Goal: Task Accomplishment & Management: Use online tool/utility

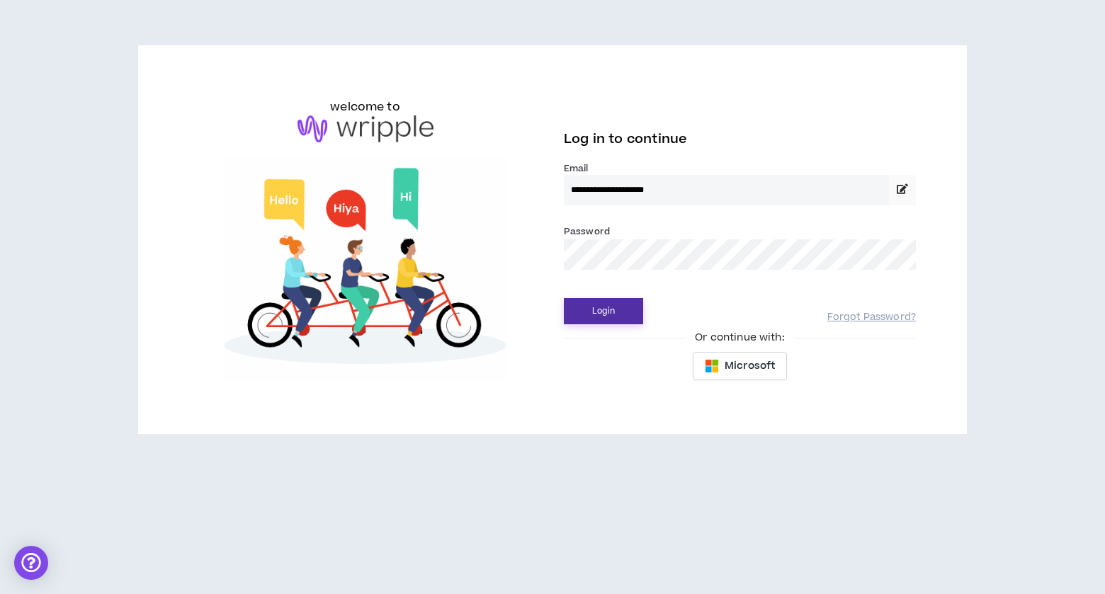
click at [620, 307] on button "Login" at bounding box center [603, 311] width 79 height 26
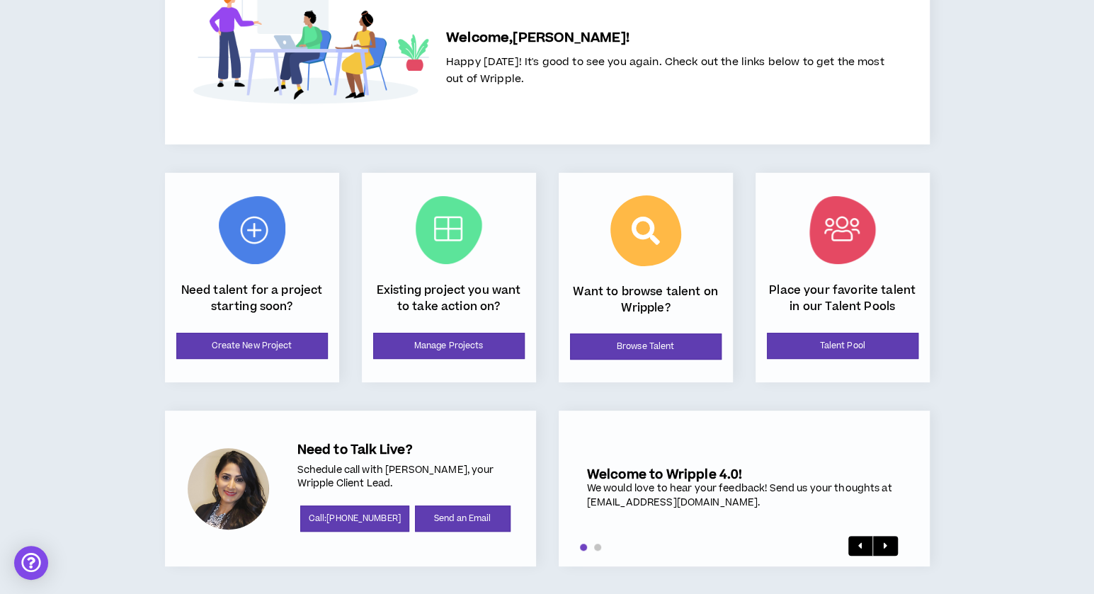
scroll to position [81, 0]
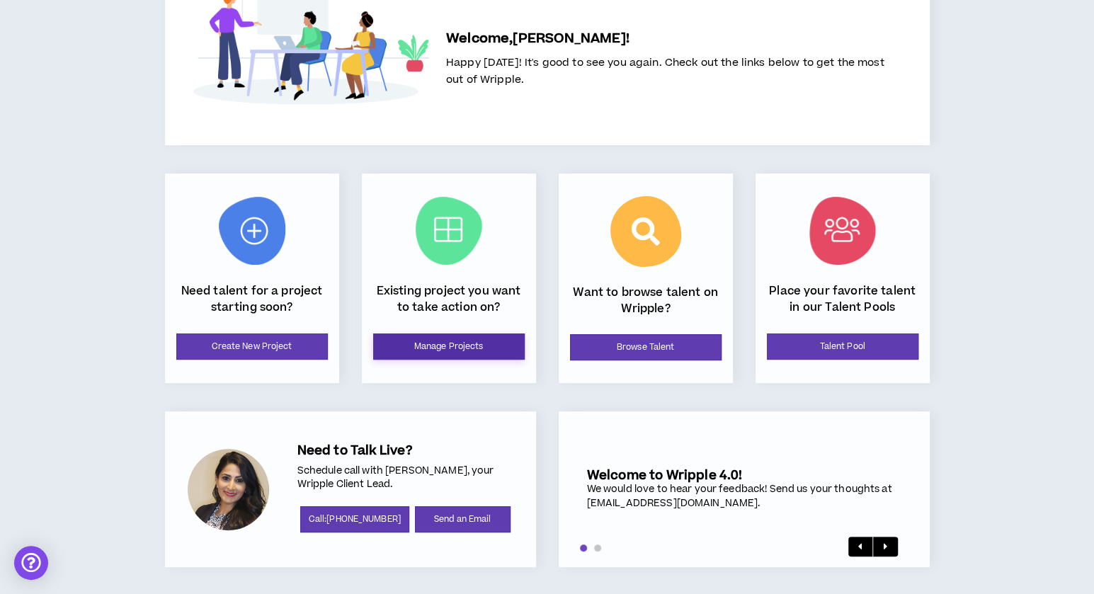
click at [417, 348] on link "Manage Projects" at bounding box center [449, 347] width 152 height 26
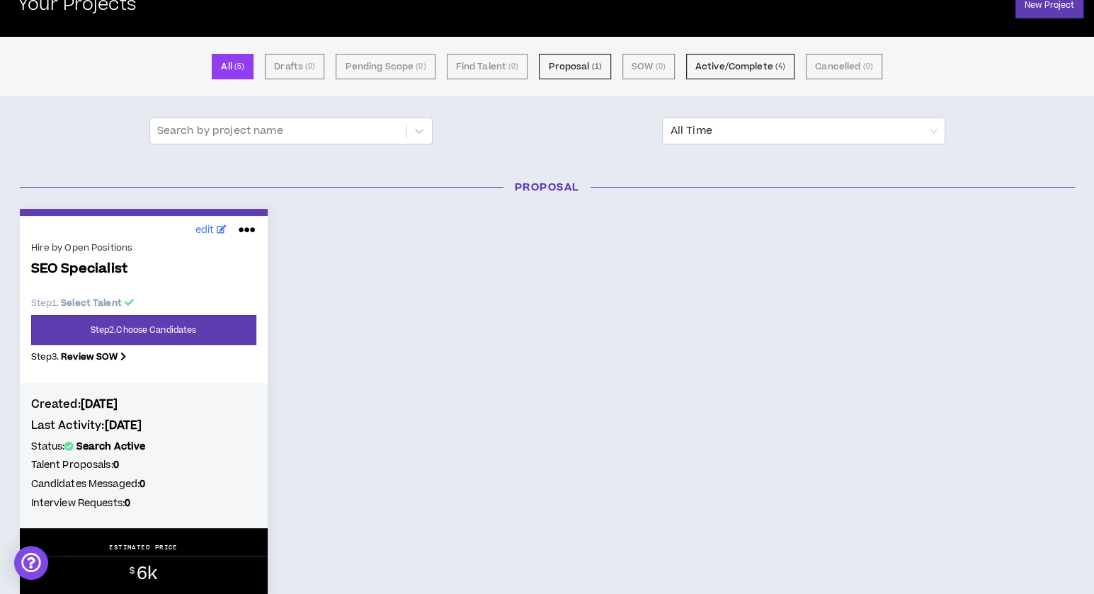
scroll to position [75, 0]
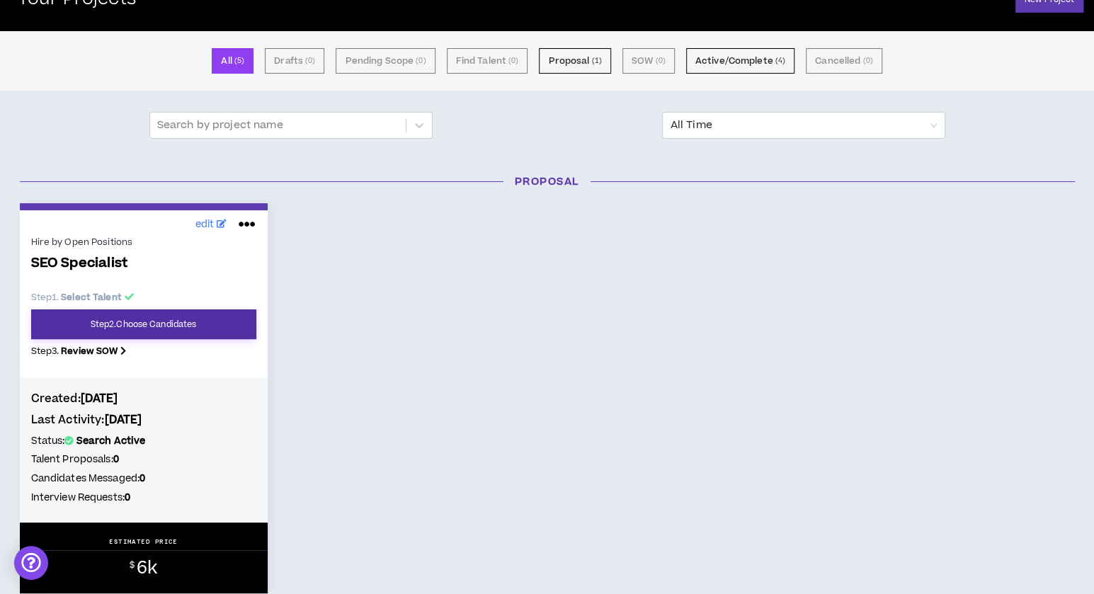
click at [196, 324] on link "Step 2 . Choose Candidates" at bounding box center [143, 325] width 225 height 30
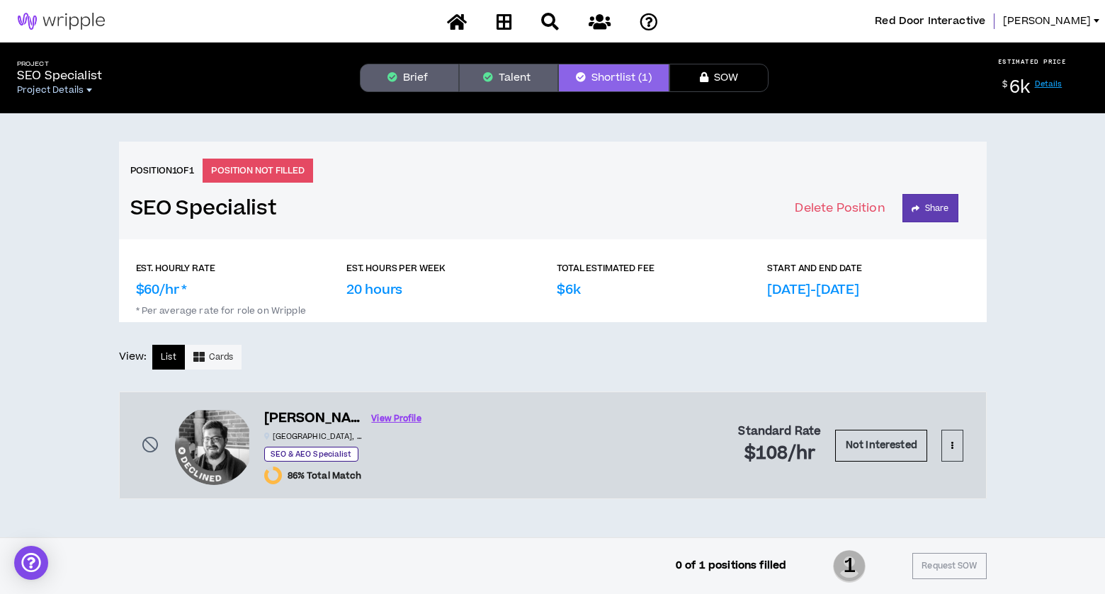
click at [75, 92] on span "Project Details" at bounding box center [50, 89] width 67 height 11
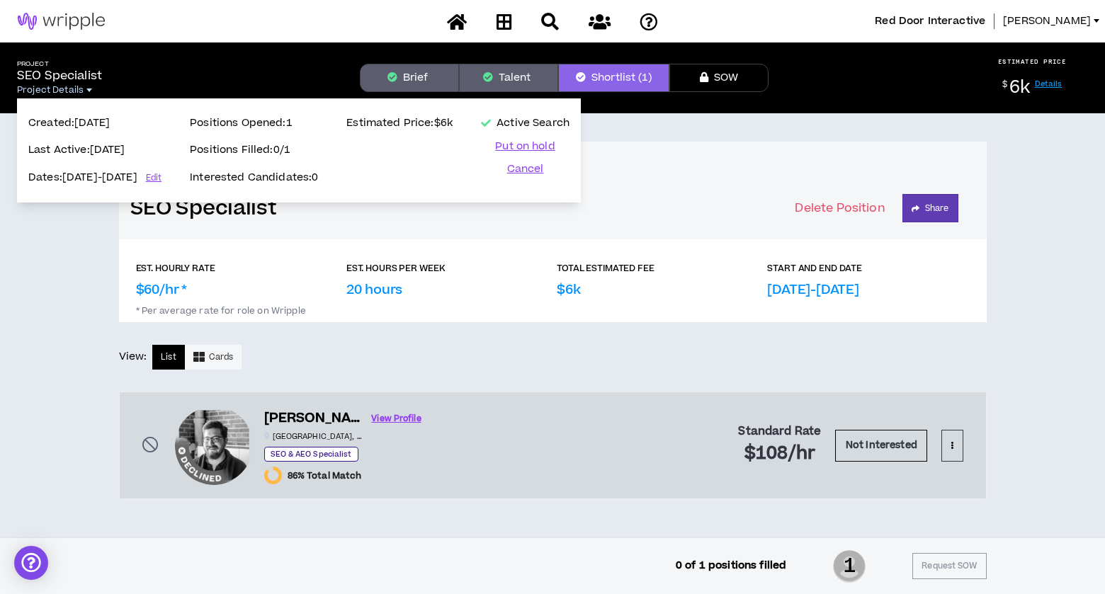
click at [75, 92] on span "Project Details" at bounding box center [50, 89] width 67 height 11
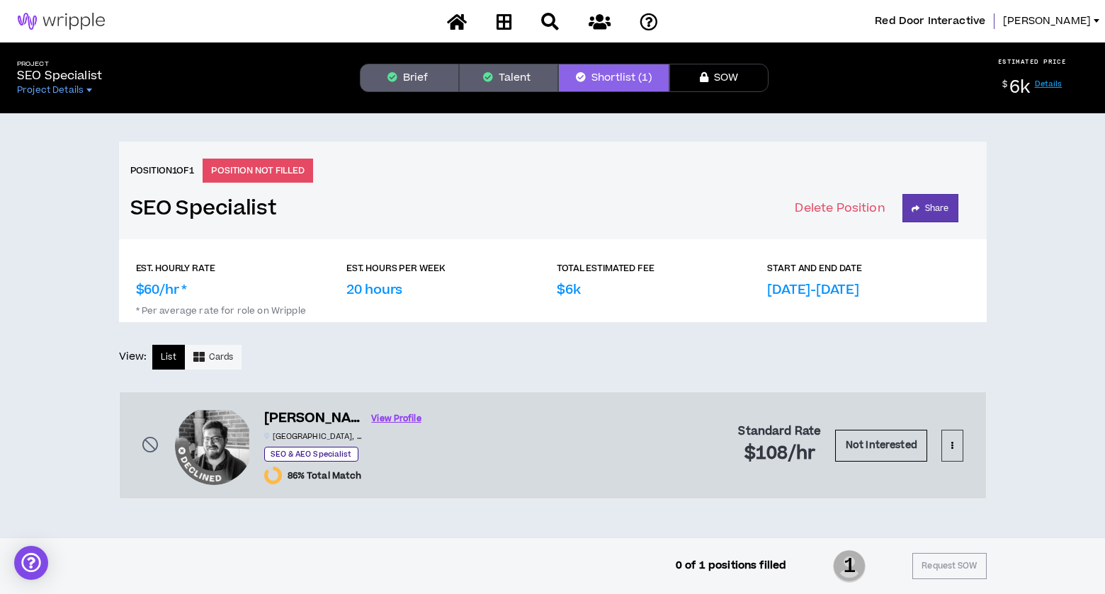
click at [536, 75] on button "Talent" at bounding box center [508, 78] width 99 height 28
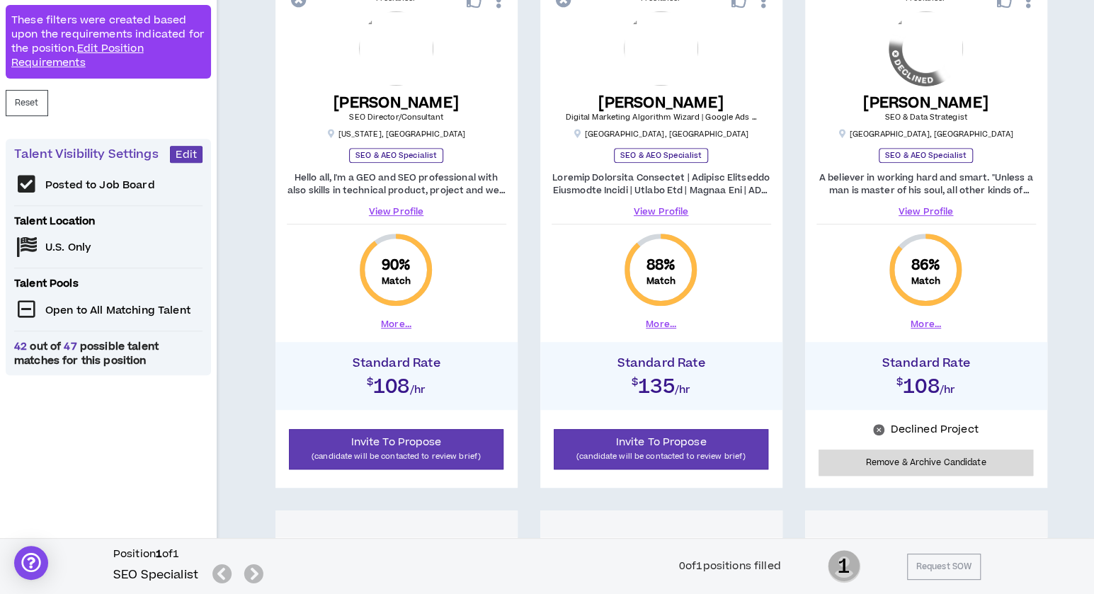
scroll to position [296, 0]
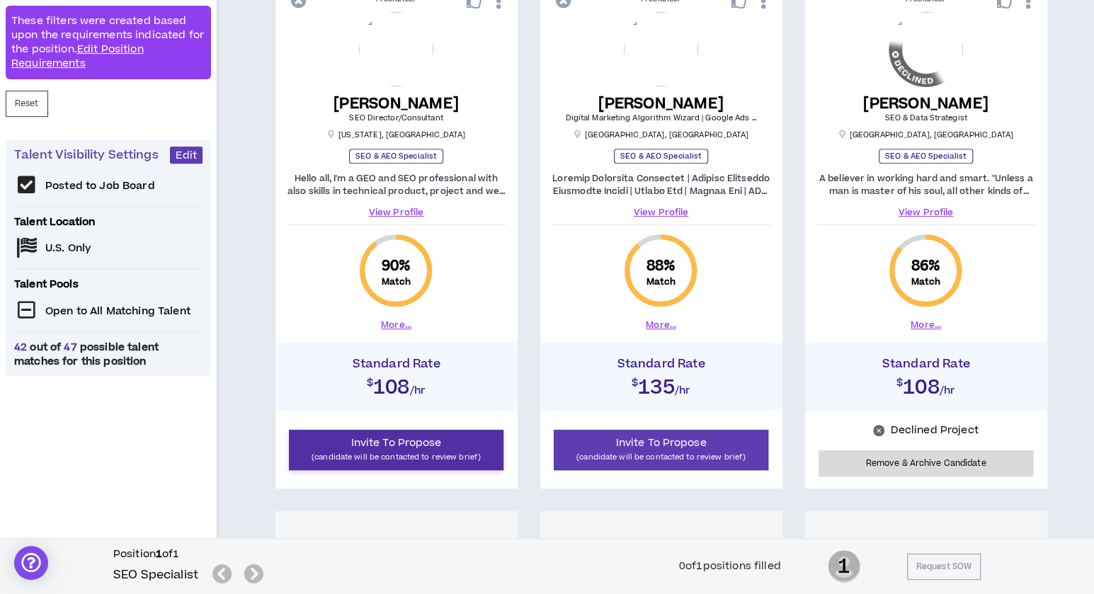
click at [381, 457] on p "(candidate will be contacted to review brief)" at bounding box center [396, 457] width 197 height 13
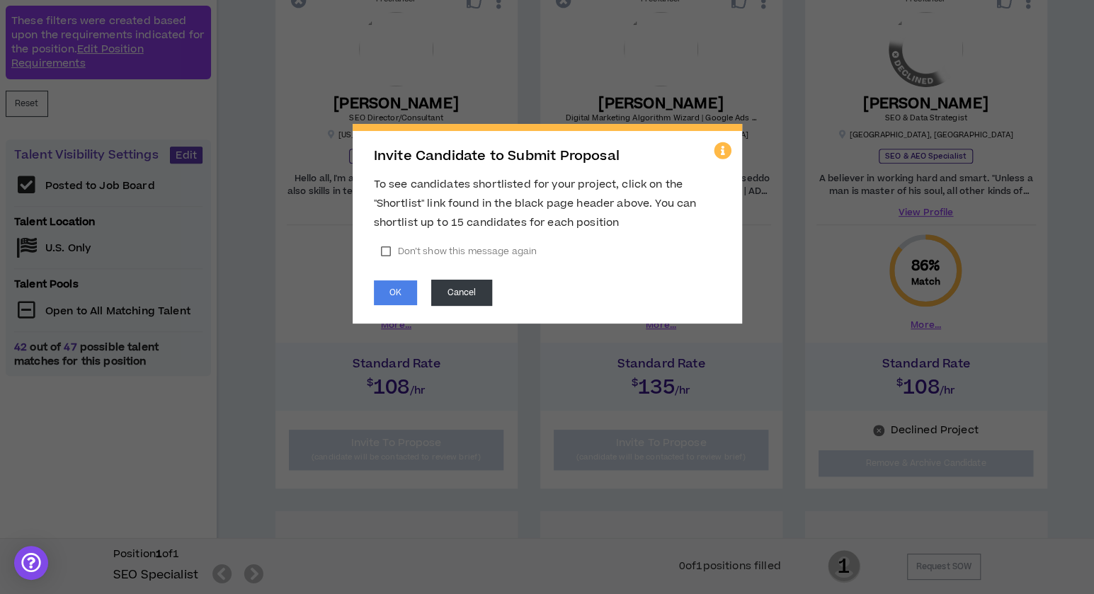
click at [428, 244] on label "Don’t show this message again" at bounding box center [459, 251] width 170 height 21
click at [404, 294] on button "OK" at bounding box center [395, 293] width 43 height 25
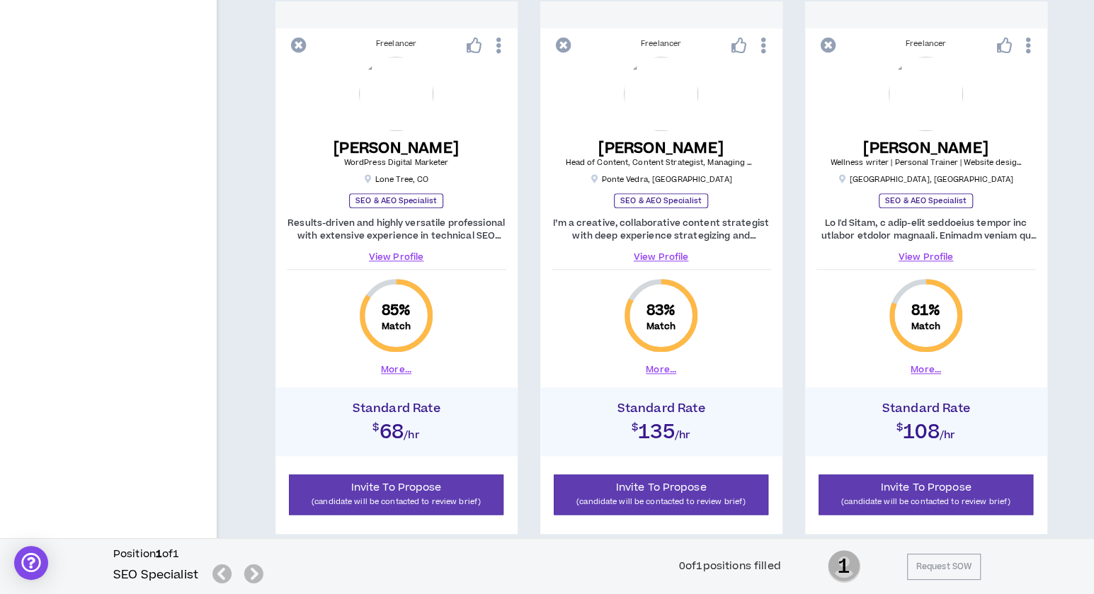
scroll to position [817, 0]
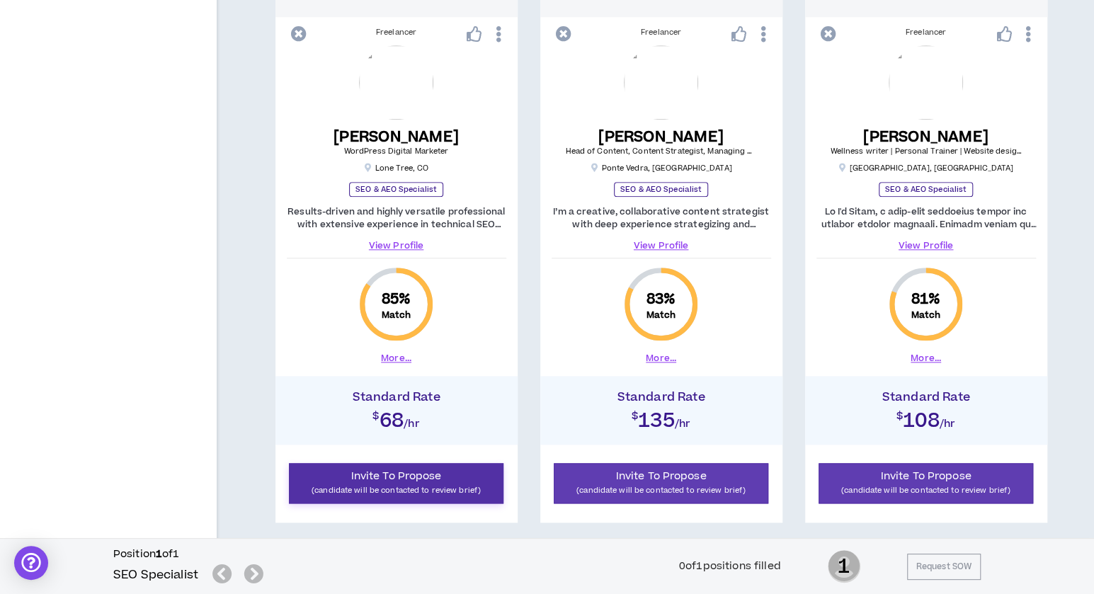
click at [432, 481] on span "Invite To Propose" at bounding box center [396, 476] width 91 height 15
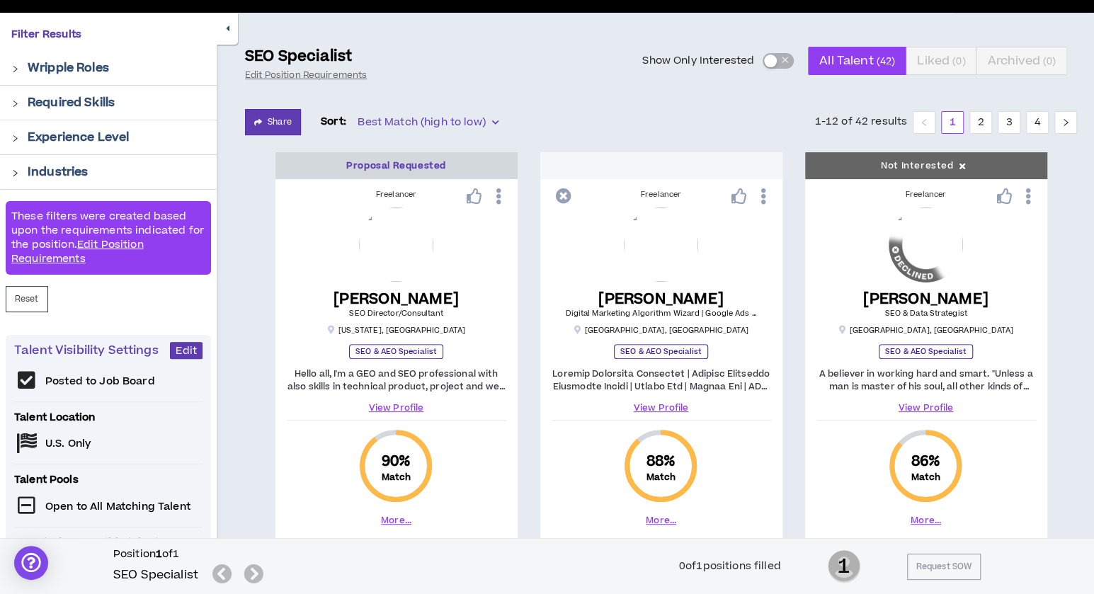
scroll to position [100, 0]
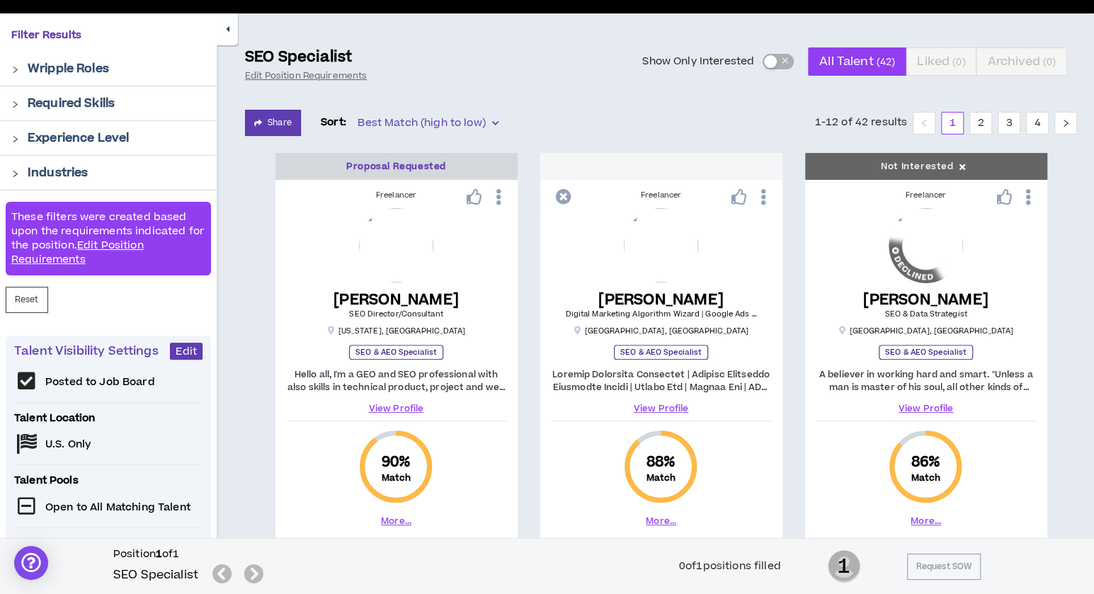
click at [122, 100] on div "Required Skills" at bounding box center [117, 103] width 178 height 17
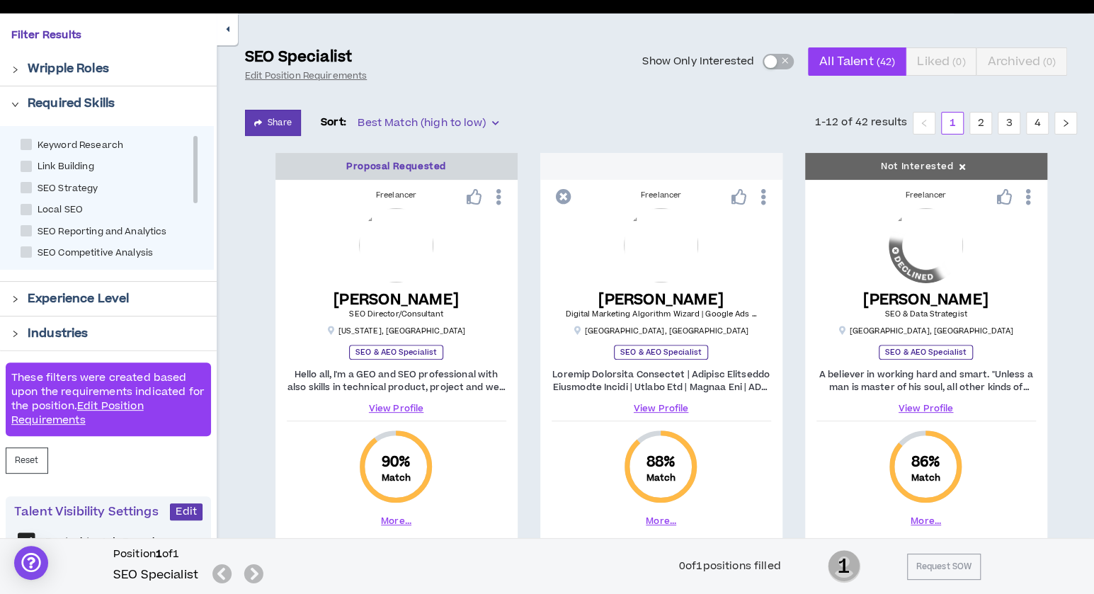
click at [112, 62] on div "Wripple Roles" at bounding box center [117, 68] width 178 height 17
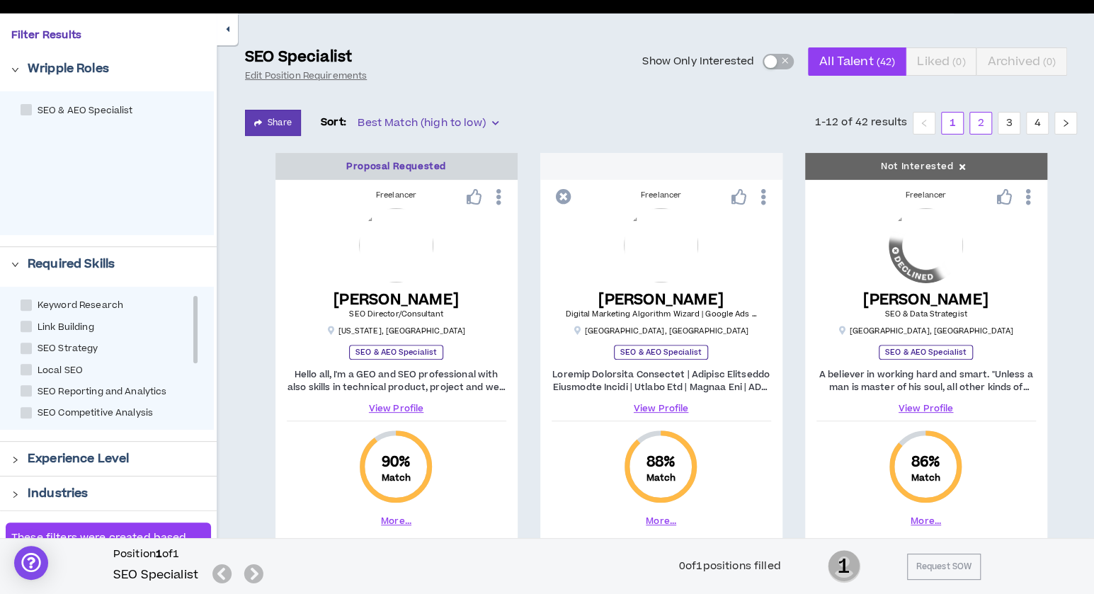
click at [980, 123] on link "2" at bounding box center [981, 123] width 21 height 21
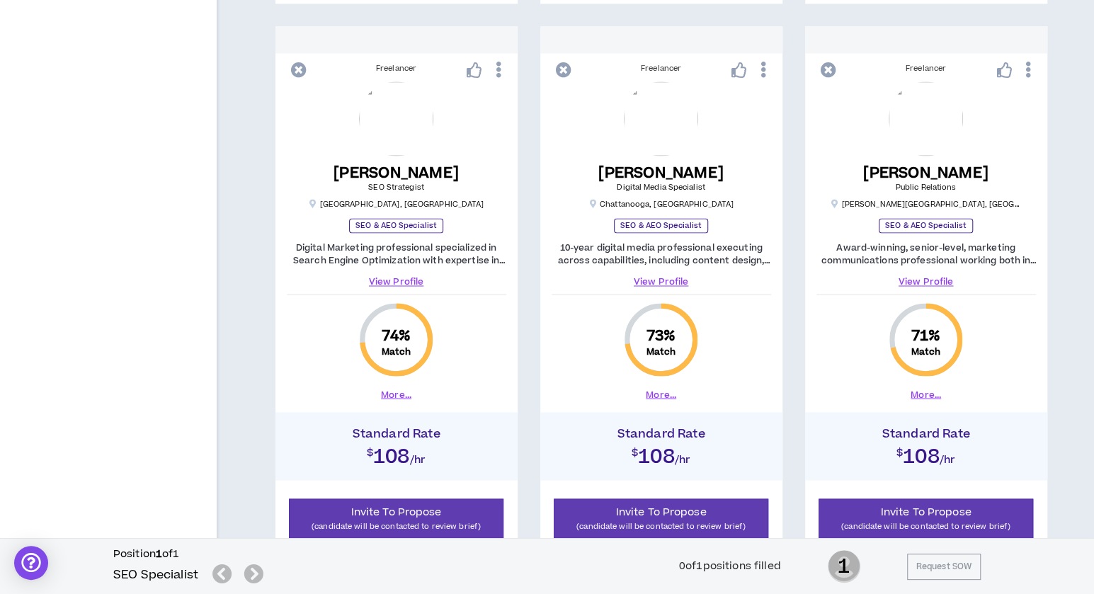
scroll to position [1337, 0]
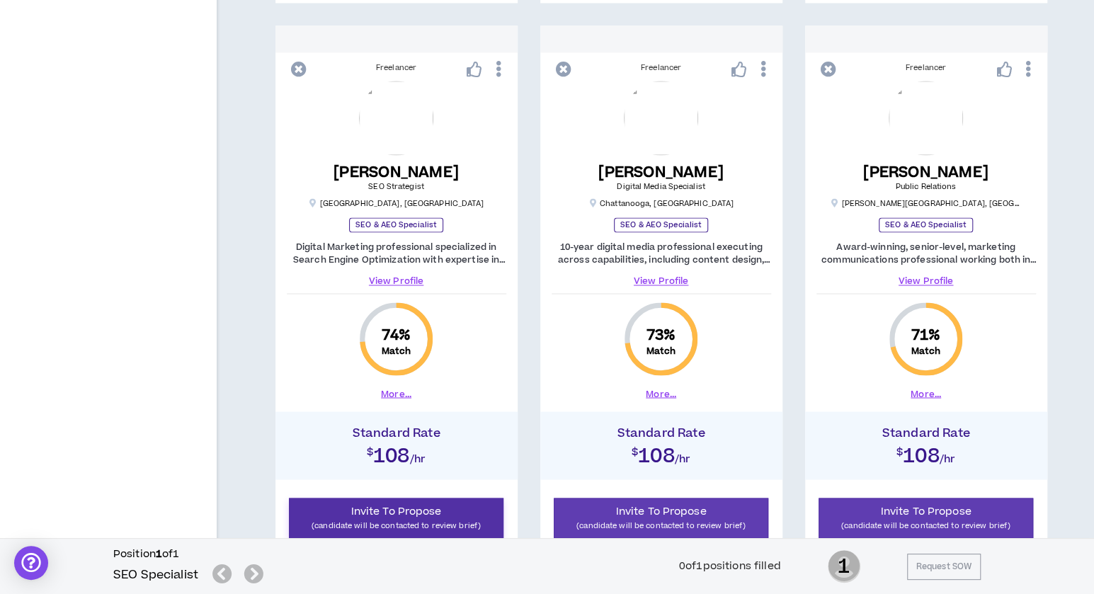
click at [455, 519] on p "(candidate will be contacted to review brief)" at bounding box center [396, 525] width 197 height 13
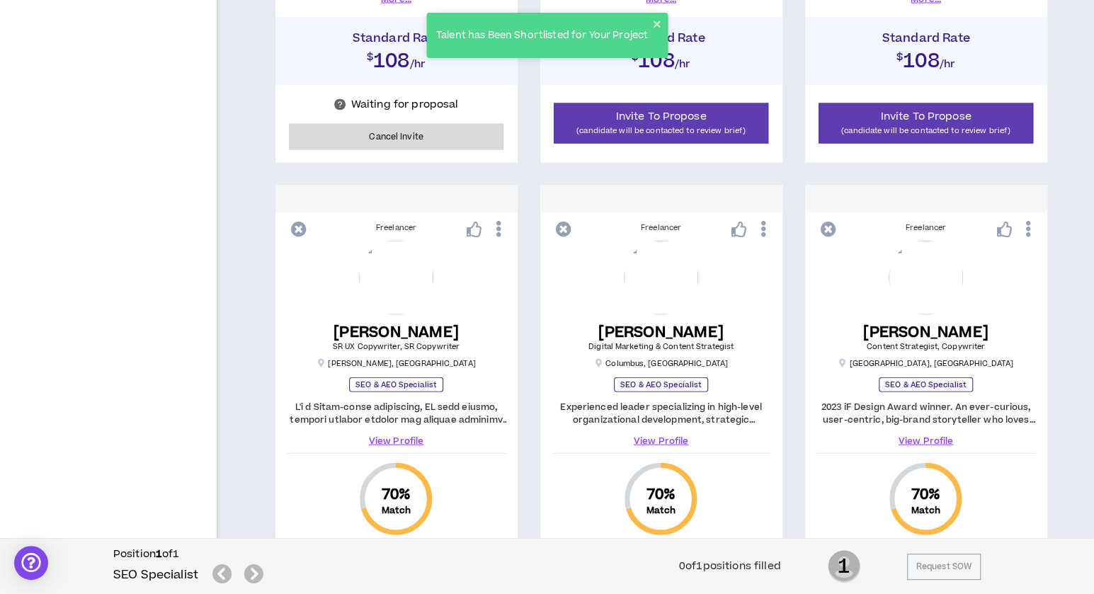
scroll to position [2001, 0]
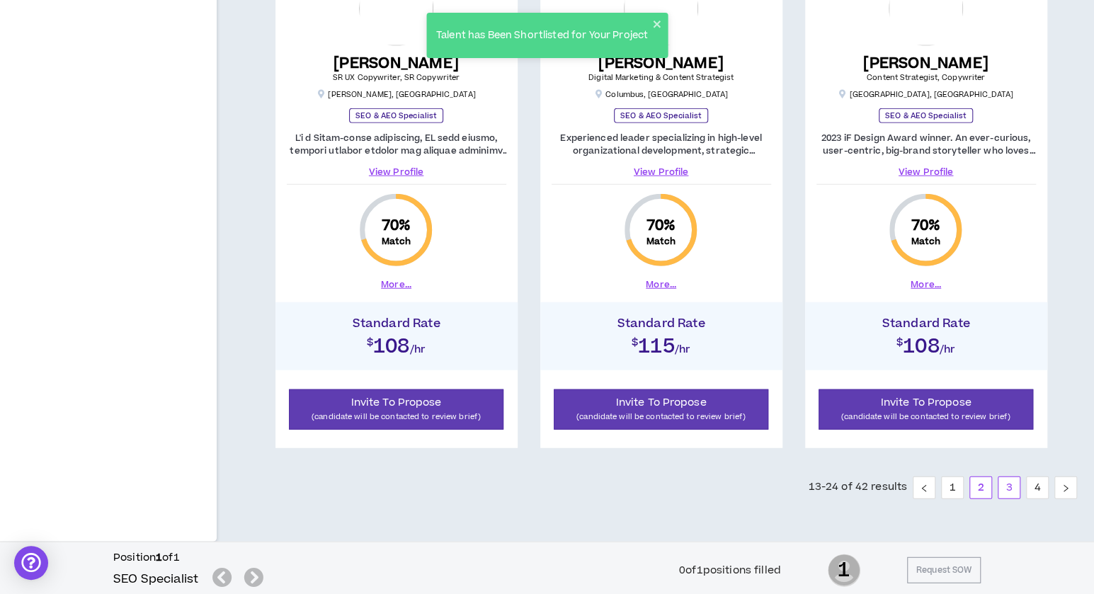
click at [1007, 485] on link "3" at bounding box center [1009, 487] width 21 height 21
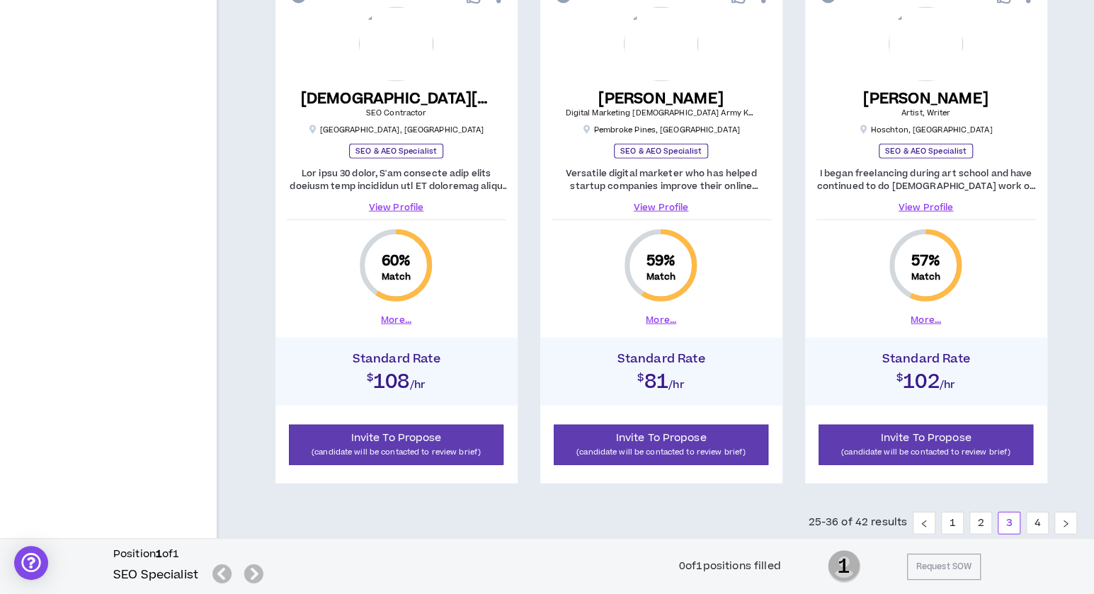
scroll to position [1946, 0]
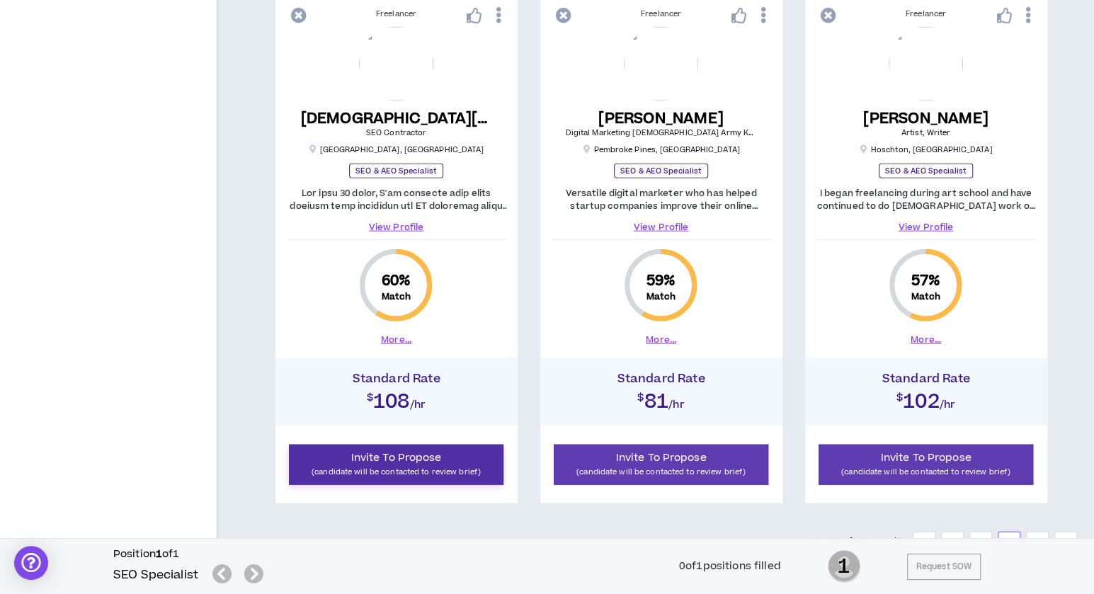
click at [465, 455] on button "Invite To Propose (candidate will be contacted to review brief)" at bounding box center [396, 465] width 215 height 40
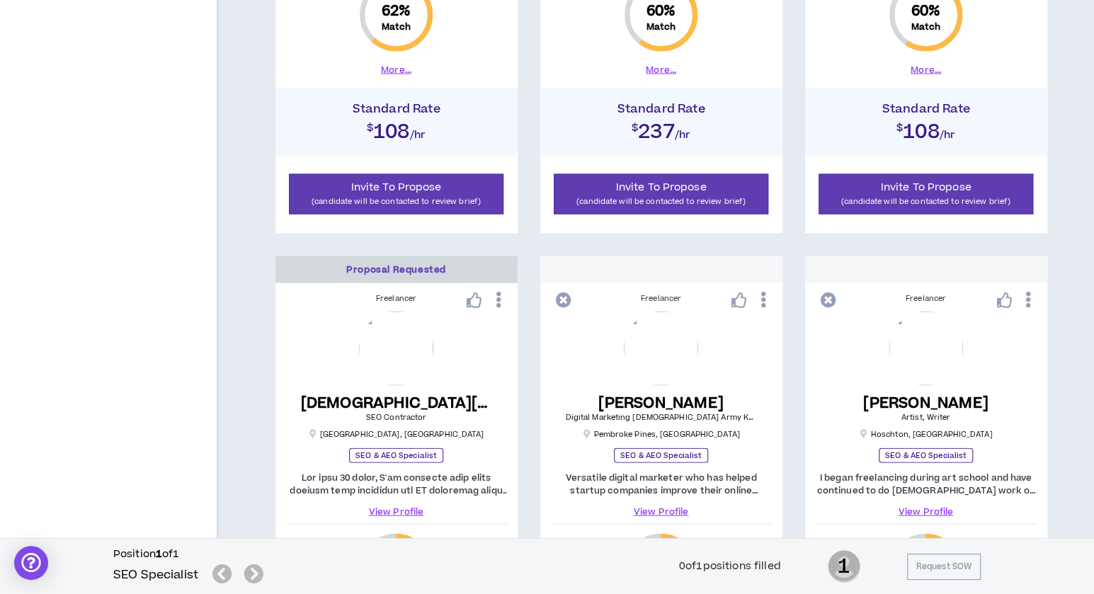
scroll to position [2001, 0]
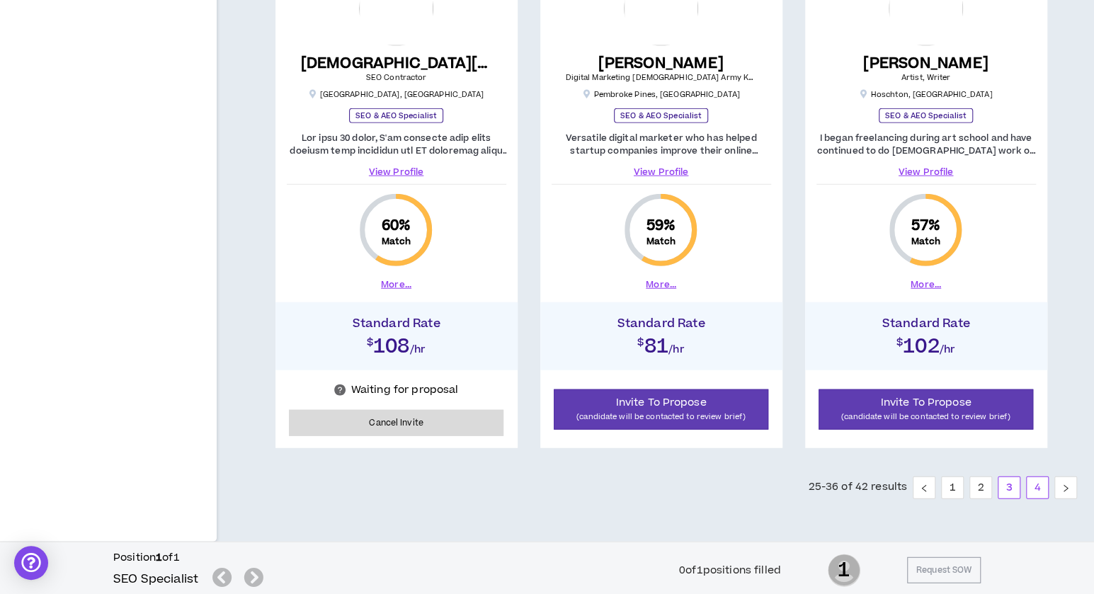
click at [1039, 488] on link "4" at bounding box center [1037, 487] width 21 height 21
